Goal: Information Seeking & Learning: Check status

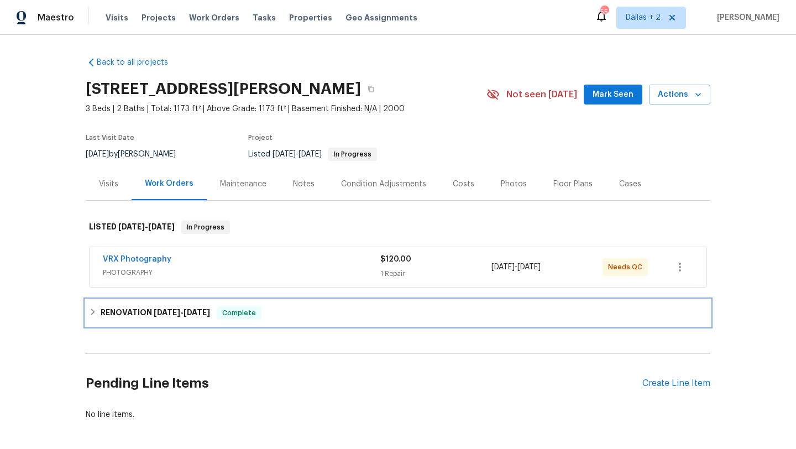
click at [230, 321] on div "RENOVATION [DATE] - [DATE] Complete" at bounding box center [398, 313] width 625 height 27
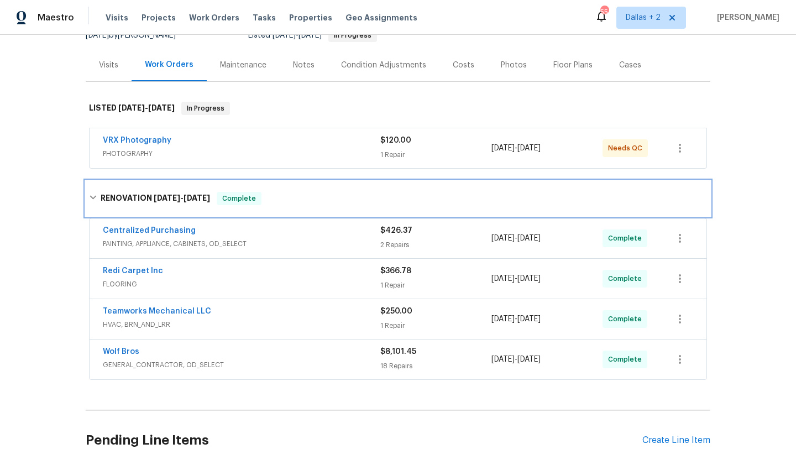
scroll to position [121, 0]
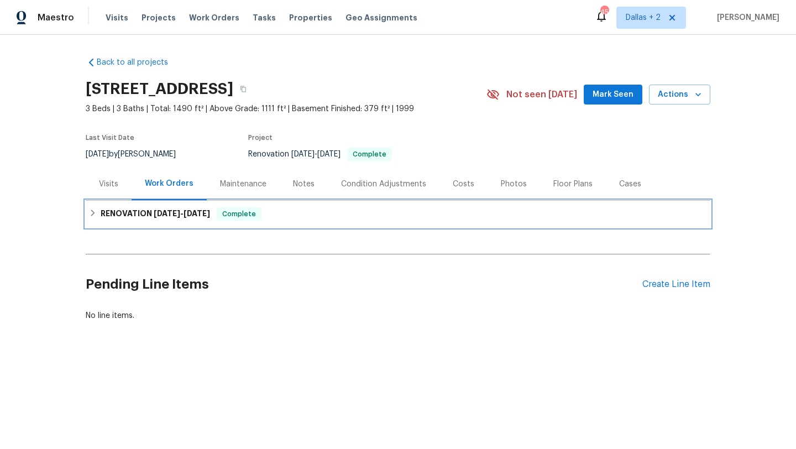
click at [437, 223] on div "RENOVATION 8/15/25 - 9/15/25 Complete" at bounding box center [398, 214] width 625 height 27
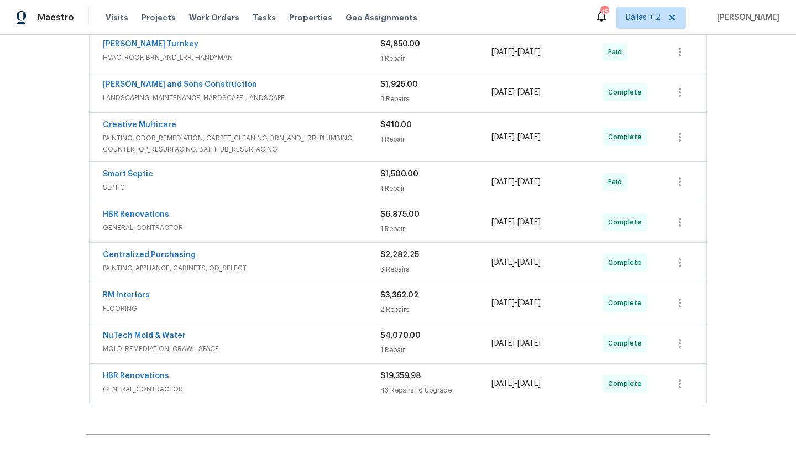
scroll to position [259, 0]
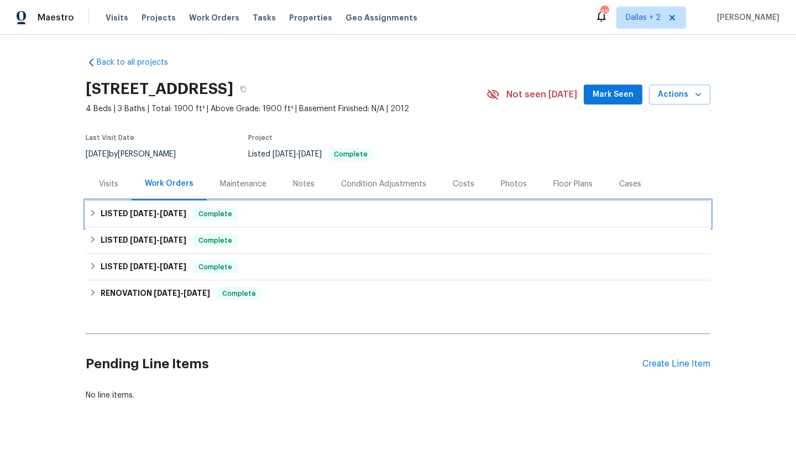
click at [220, 216] on span "Complete" at bounding box center [215, 213] width 43 height 11
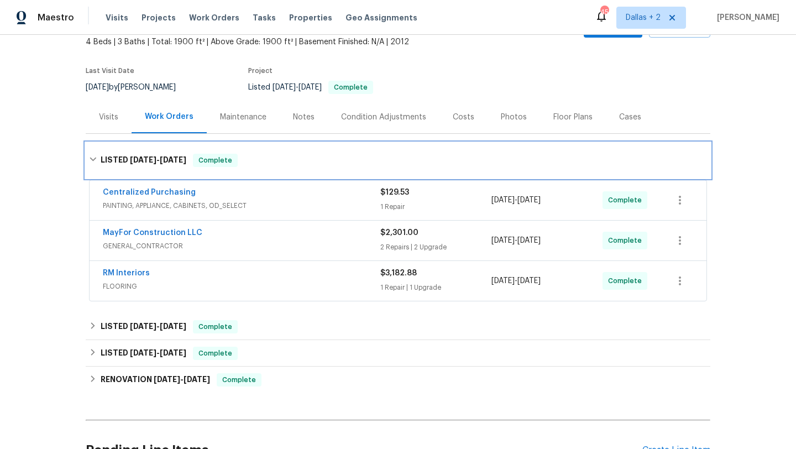
scroll to position [86, 0]
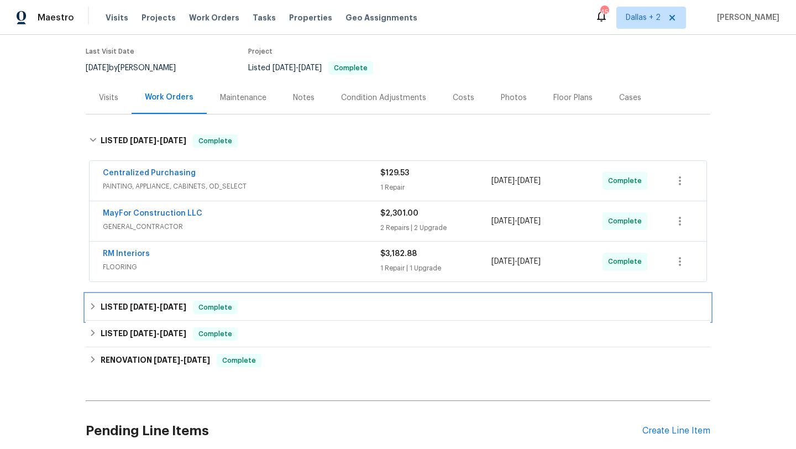
click at [197, 305] on div "LISTED 5/18/25 - 5/20/25 Complete" at bounding box center [398, 307] width 618 height 13
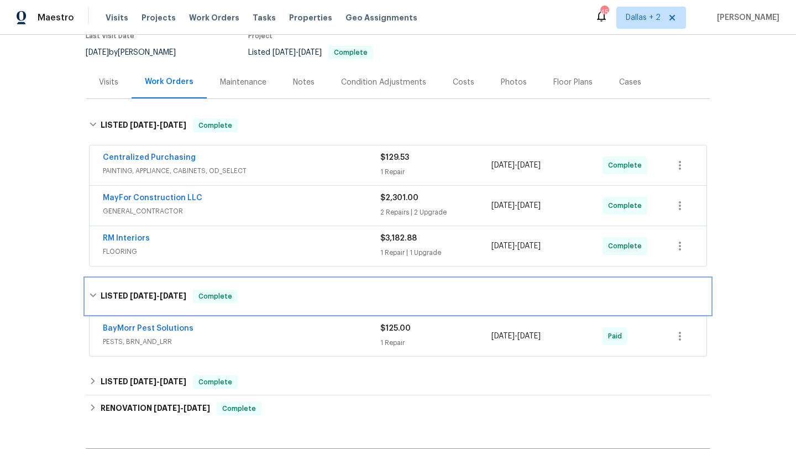
scroll to position [105, 0]
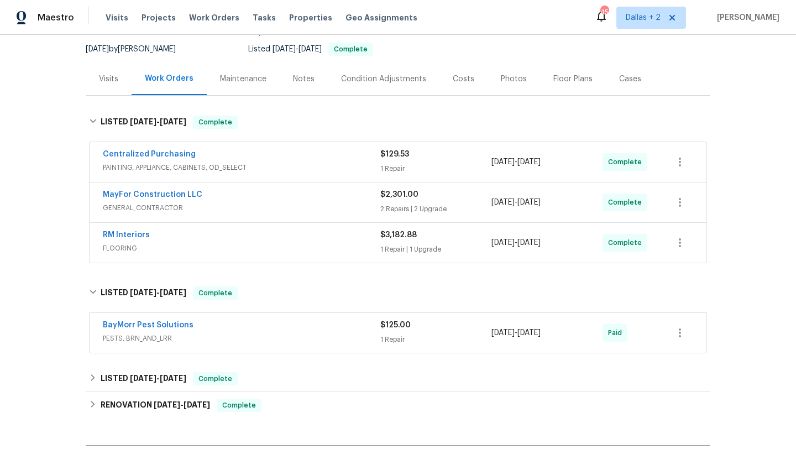
click at [189, 358] on div "Back to all projects 5735 Hedge Brook Dr, Cumming, GA 30028 4 Beds | 3 Baths | …" at bounding box center [398, 232] width 625 height 578
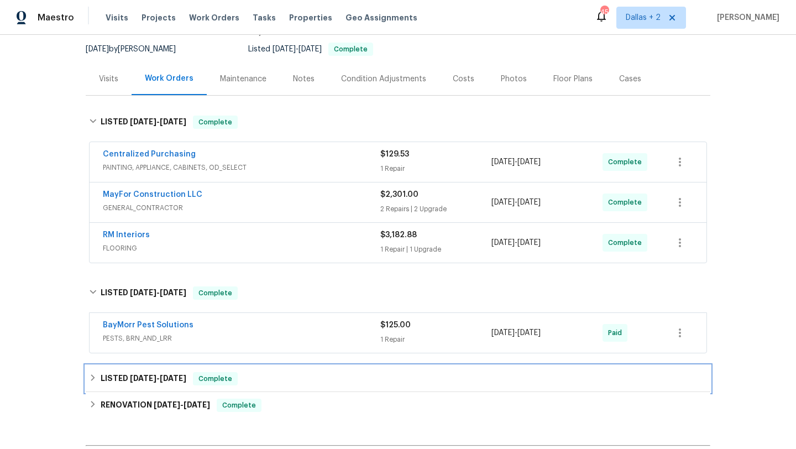
click at [186, 369] on div "LISTED 2/26/25 - 2/27/25 Complete" at bounding box center [398, 379] width 625 height 27
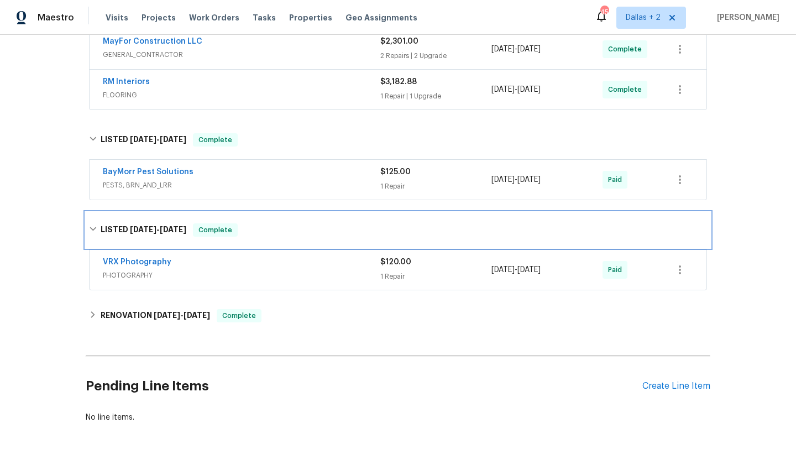
scroll to position [262, 0]
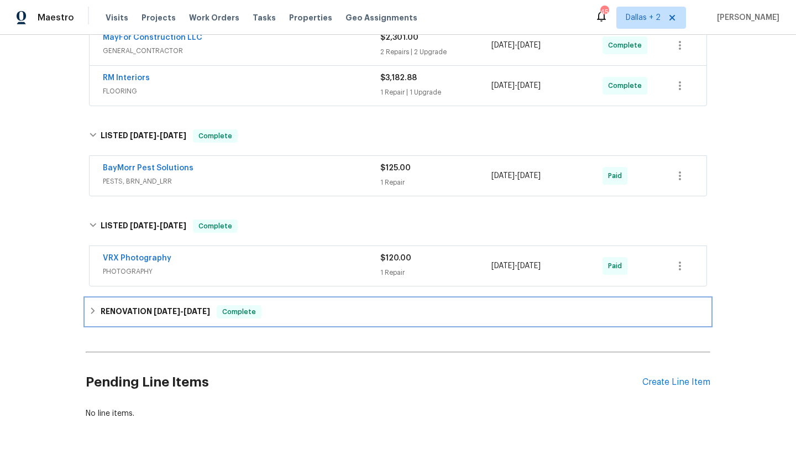
click at [205, 318] on h6 "RENOVATION 2/24/25 - 3/4/25" at bounding box center [155, 311] width 109 height 13
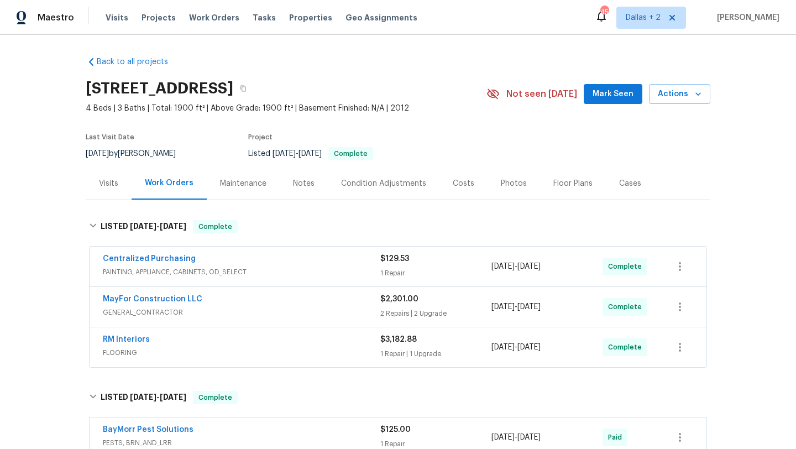
scroll to position [0, 0]
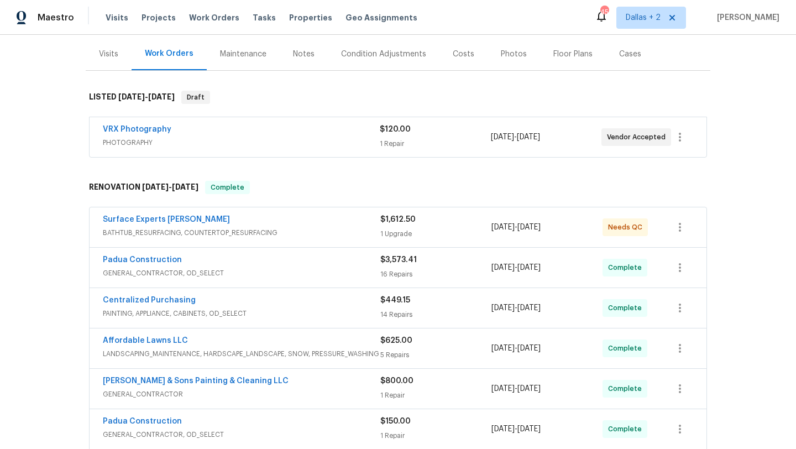
scroll to position [6, 0]
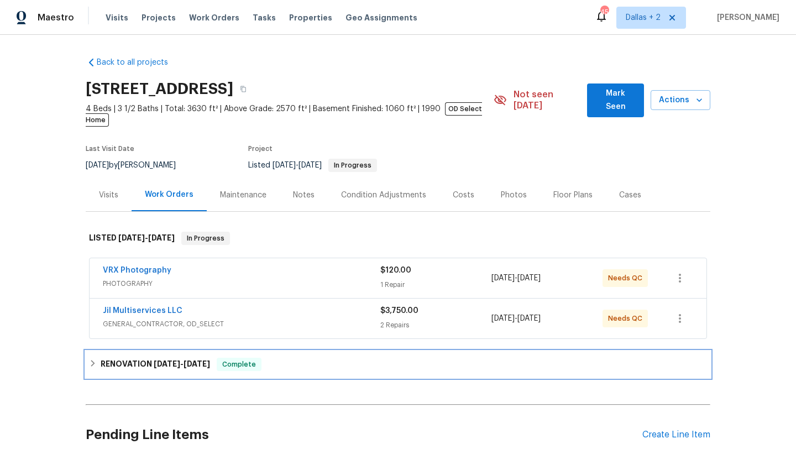
click at [251, 351] on div "RENOVATION 2/26/25 - 9/10/25 Complete" at bounding box center [398, 364] width 625 height 27
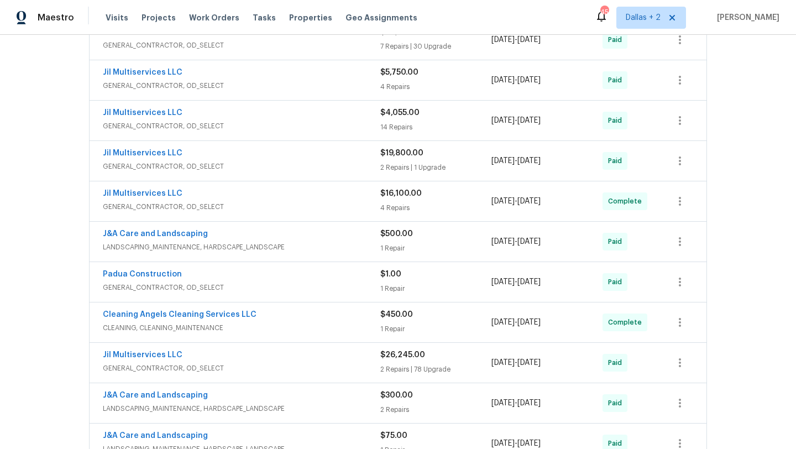
scroll to position [410, 0]
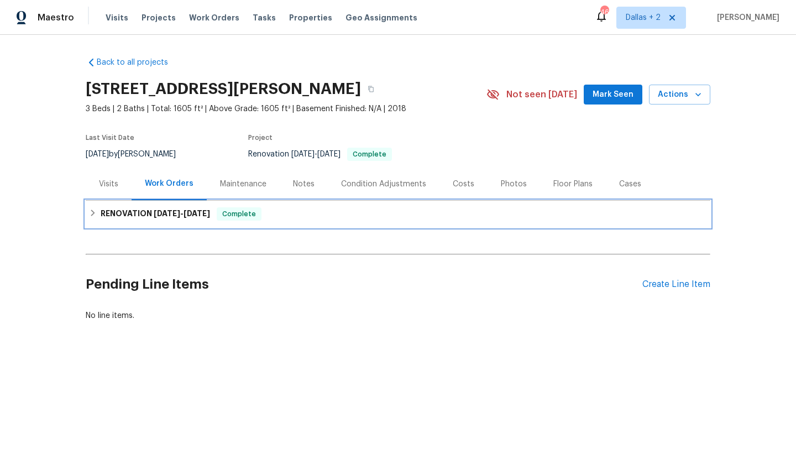
click at [304, 215] on div "RENOVATION 9/9/25 - 9/13/25 Complete" at bounding box center [398, 213] width 618 height 13
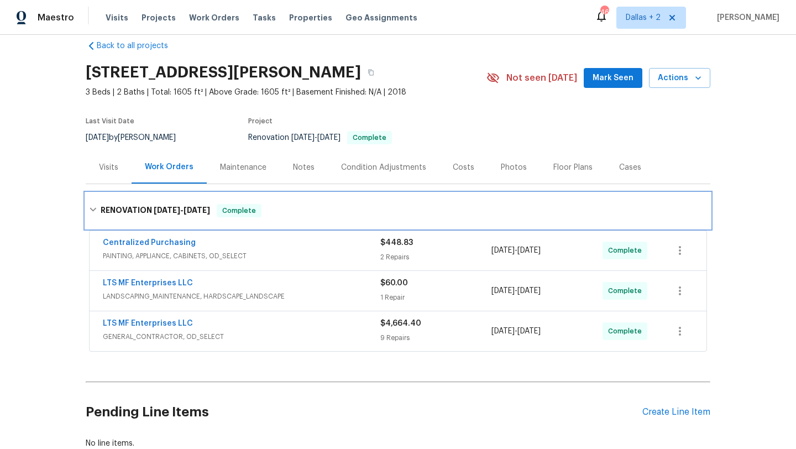
scroll to position [18, 0]
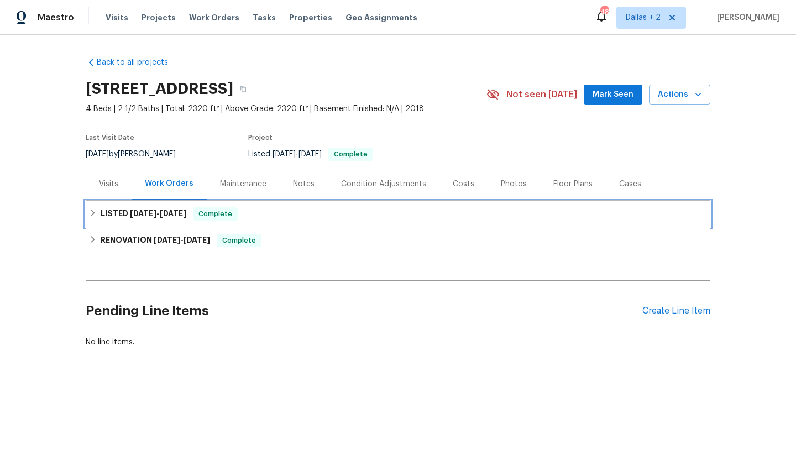
click at [236, 217] on div "LISTED 9/5/25 - 9/6/25 Complete" at bounding box center [398, 213] width 618 height 13
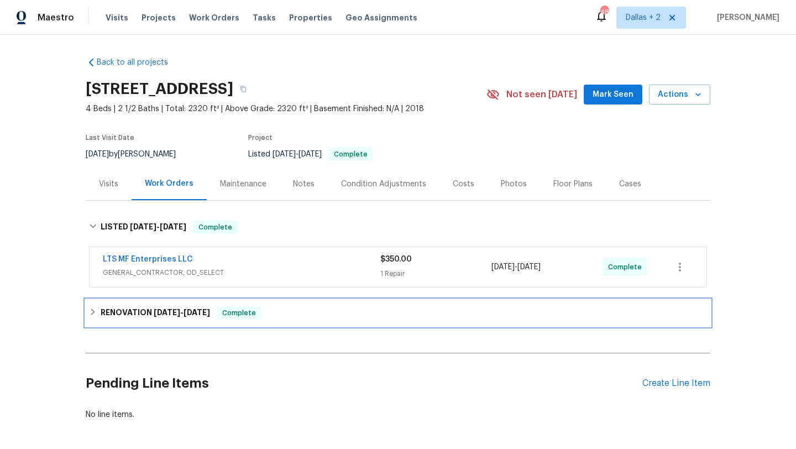
click at [218, 302] on div "RENOVATION 7/29/25 - 7/31/25 Complete" at bounding box center [398, 313] width 625 height 27
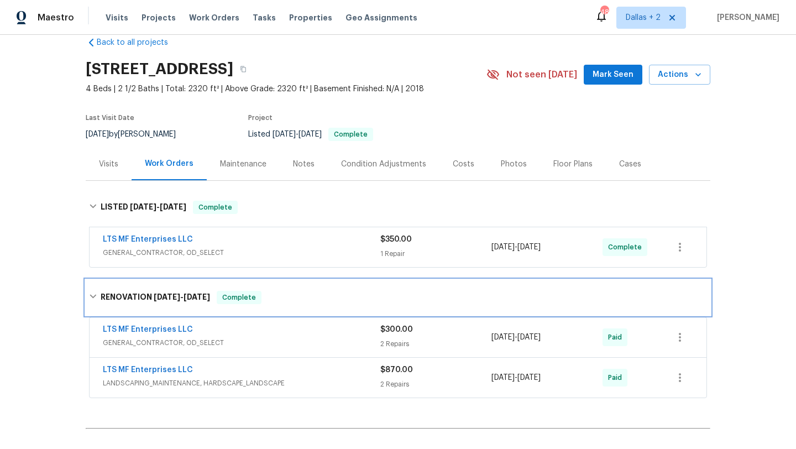
scroll to position [24, 0]
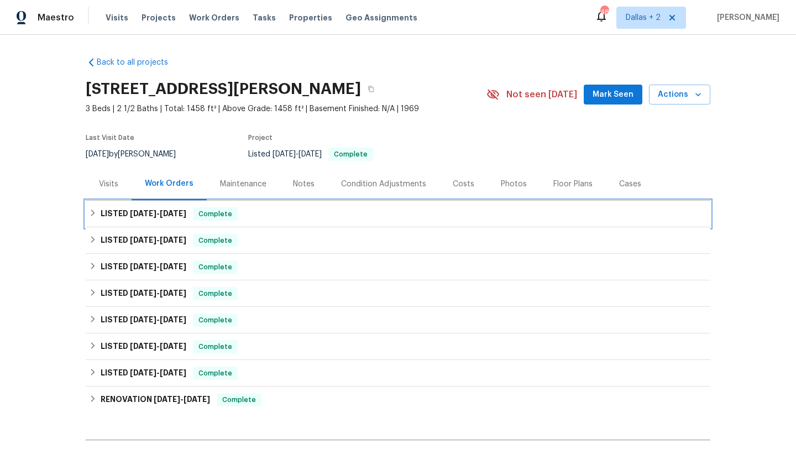
click at [393, 208] on div "LISTED [DATE] - [DATE] Complete" at bounding box center [398, 213] width 618 height 13
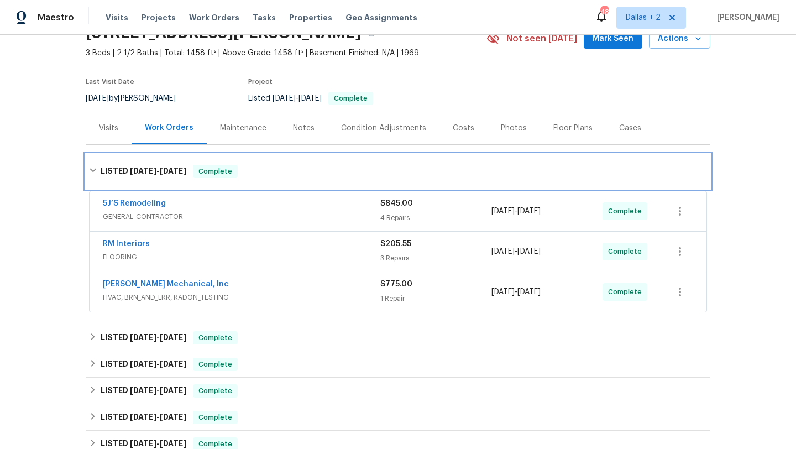
scroll to position [161, 0]
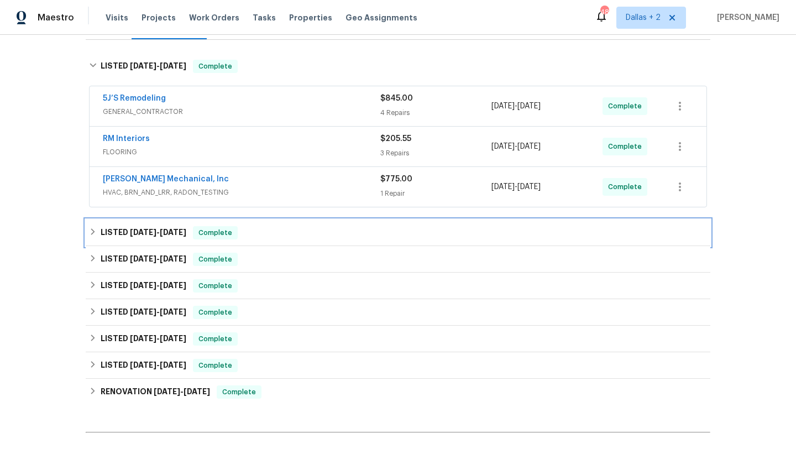
click at [361, 220] on div "LISTED [DATE] - [DATE] Complete" at bounding box center [398, 233] width 625 height 27
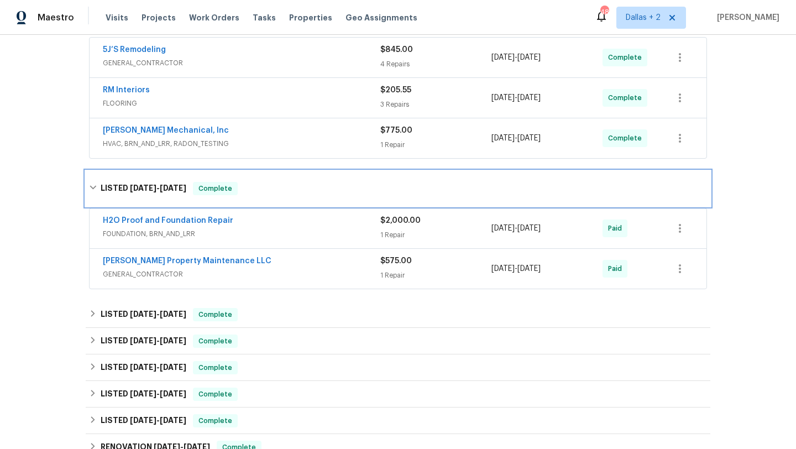
scroll to position [265, 0]
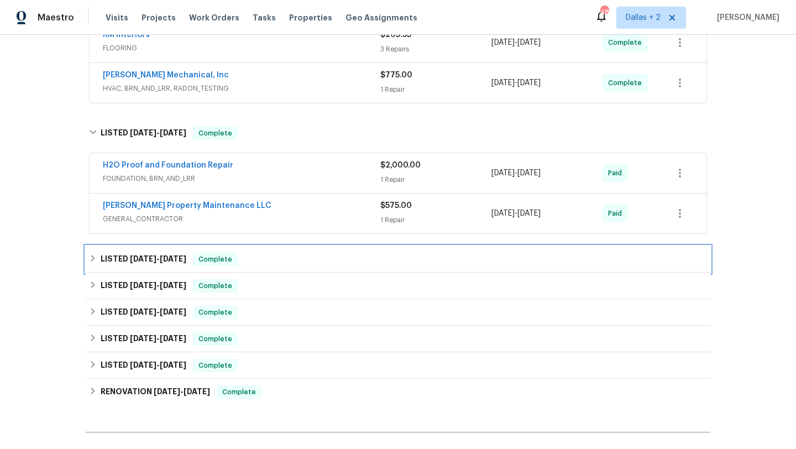
click at [333, 256] on div "LISTED [DATE] - [DATE] Complete" at bounding box center [398, 259] width 618 height 13
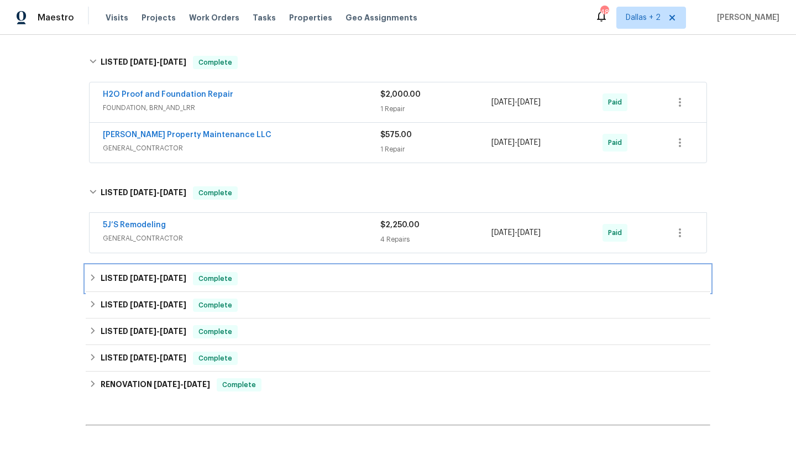
click at [308, 279] on div "LISTED [DATE] - [DATE] Complete" at bounding box center [398, 278] width 618 height 13
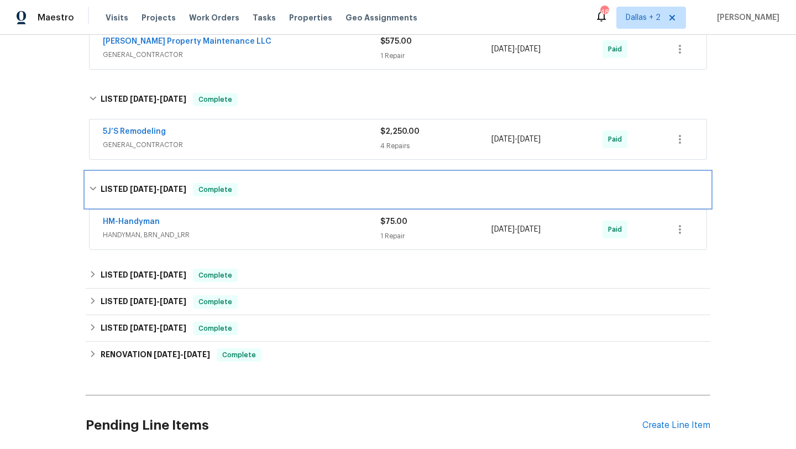
scroll to position [443, 0]
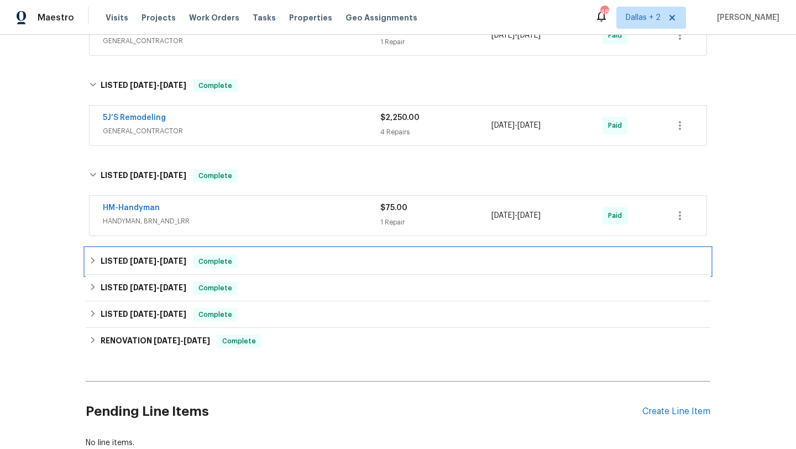
click at [307, 262] on div "LISTED [DATE] - [DATE] Complete" at bounding box center [398, 261] width 618 height 13
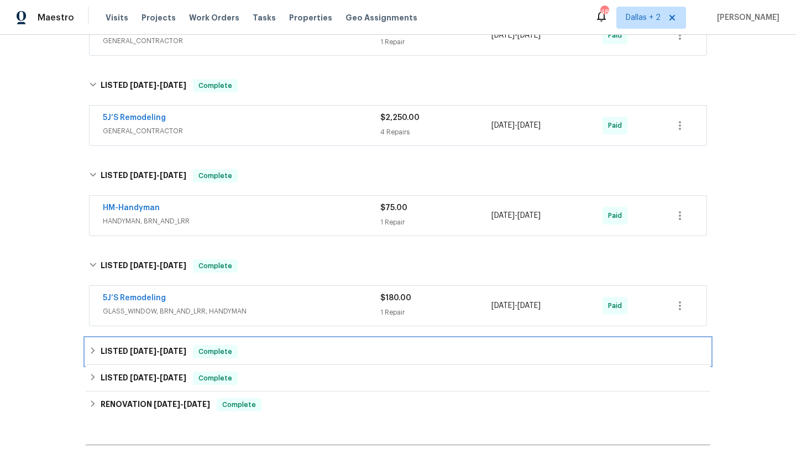
click at [284, 345] on div "LISTED [DATE] - [DATE] Complete" at bounding box center [398, 351] width 618 height 13
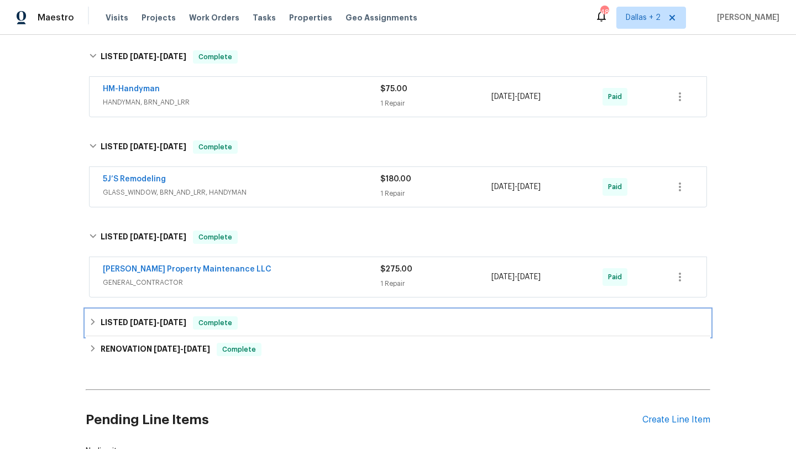
click at [287, 330] on div "LISTED [DATE] - [DATE] Complete" at bounding box center [398, 323] width 625 height 27
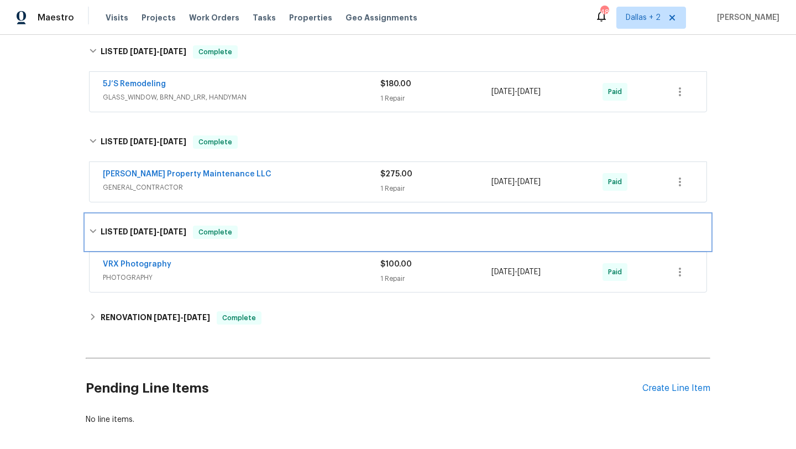
scroll to position [671, 0]
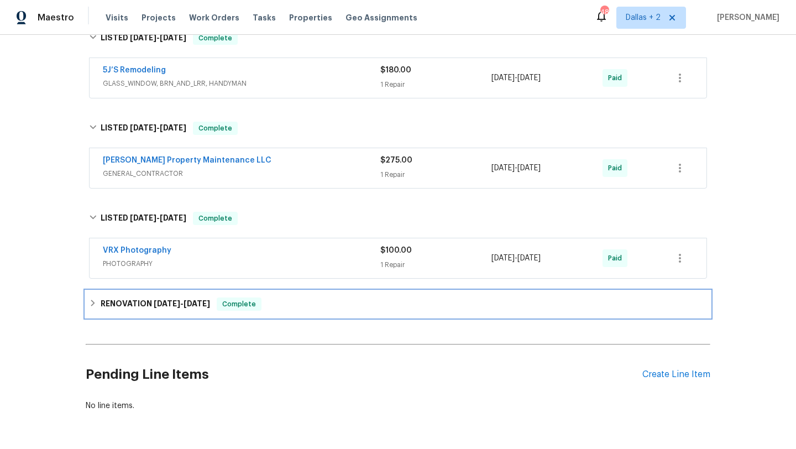
click at [288, 310] on div "RENOVATION 8/26/24 - 9/4/24 Complete" at bounding box center [398, 304] width 618 height 13
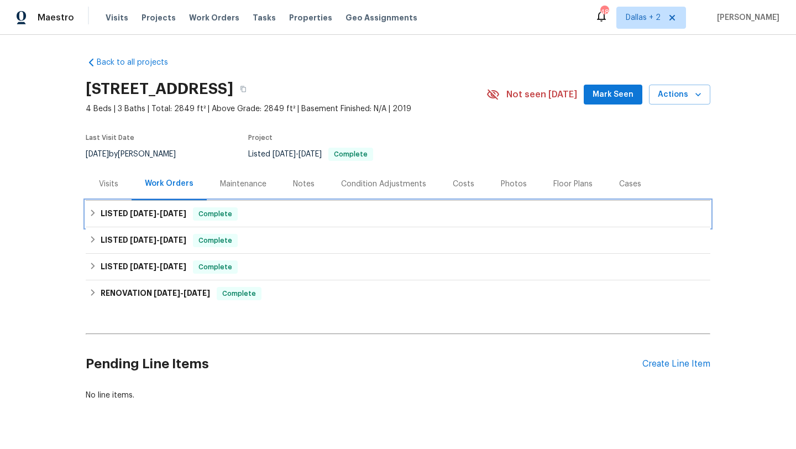
click at [341, 220] on div "LISTED [DATE] - [DATE] Complete" at bounding box center [398, 213] width 618 height 13
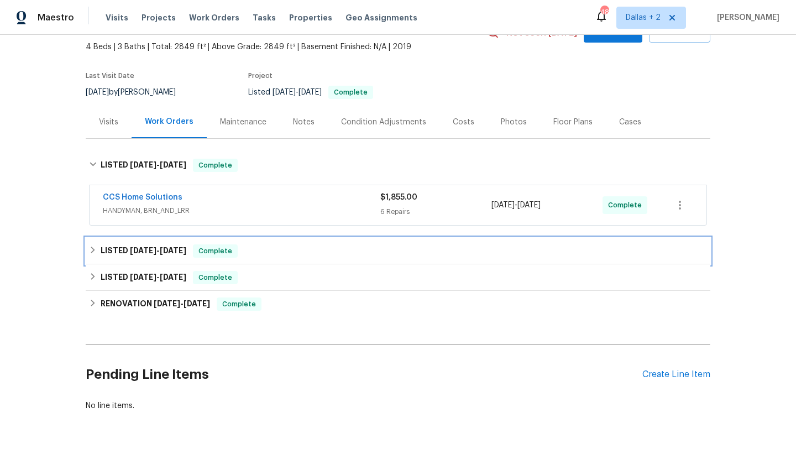
click at [299, 250] on div "LISTED [DATE] - [DATE] Complete" at bounding box center [398, 250] width 618 height 13
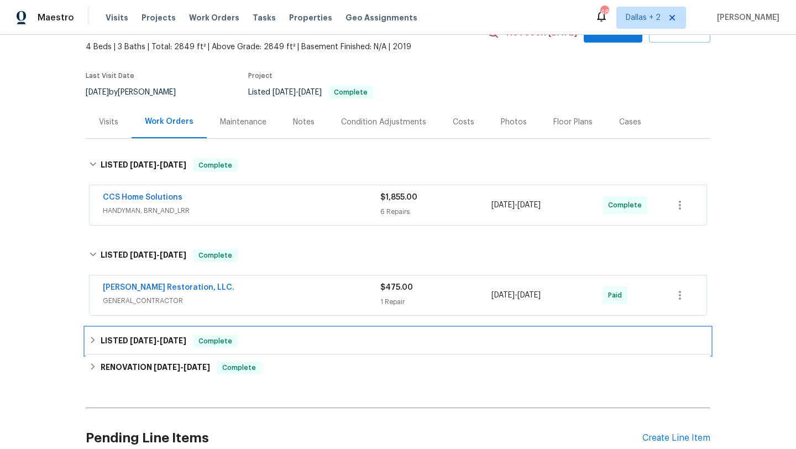
click at [271, 339] on div "LISTED [DATE] - [DATE] Complete" at bounding box center [398, 341] width 618 height 13
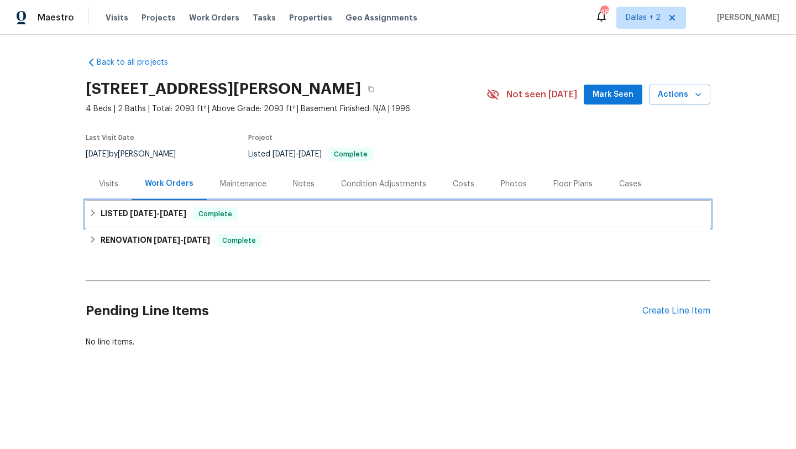
click at [283, 219] on div "LISTED [DATE] - [DATE] Complete" at bounding box center [398, 213] width 618 height 13
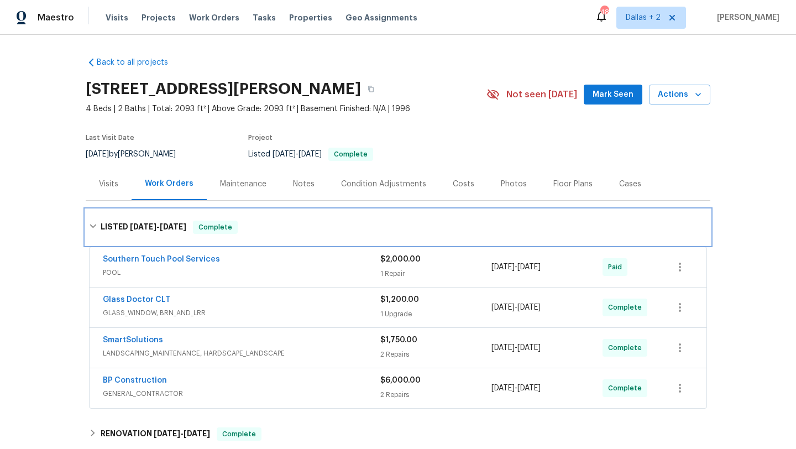
scroll to position [14, 0]
